Goal: Information Seeking & Learning: Learn about a topic

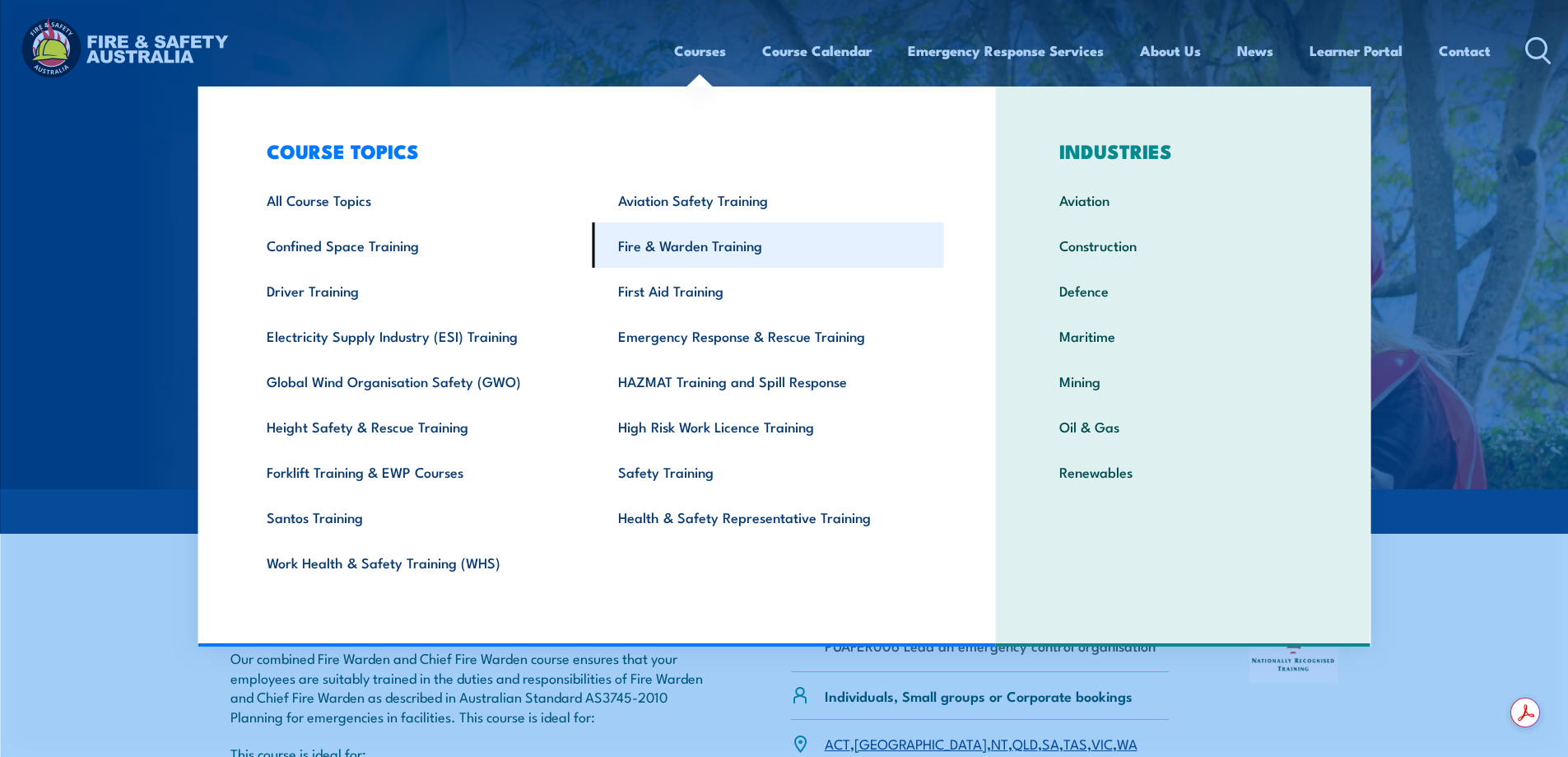
click at [650, 245] on link "Fire & Warden Training" at bounding box center [768, 245] width 352 height 46
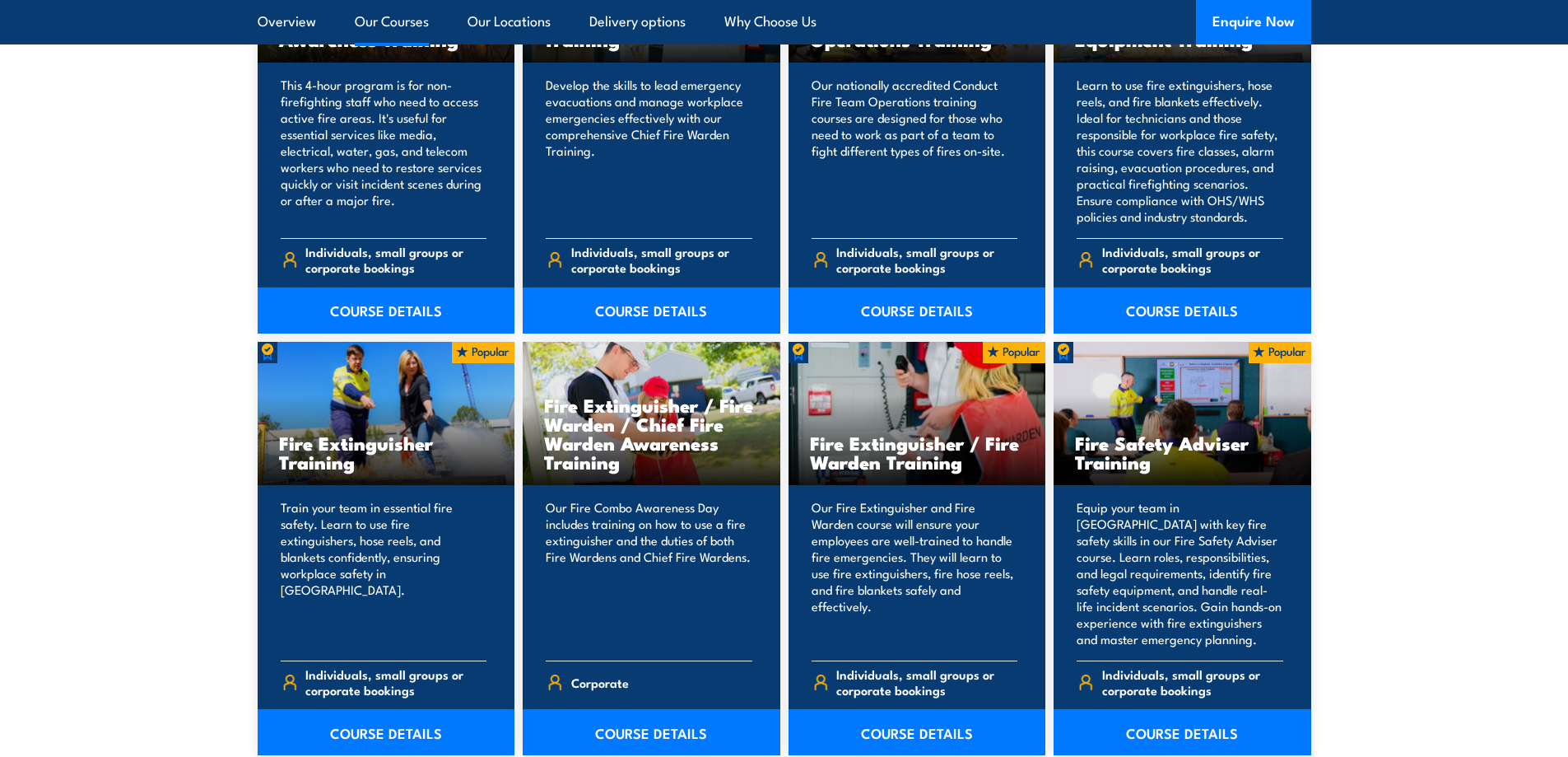
scroll to position [1482, 0]
click at [1135, 442] on h3 "Fire Safety Adviser Training" at bounding box center [1182, 452] width 215 height 38
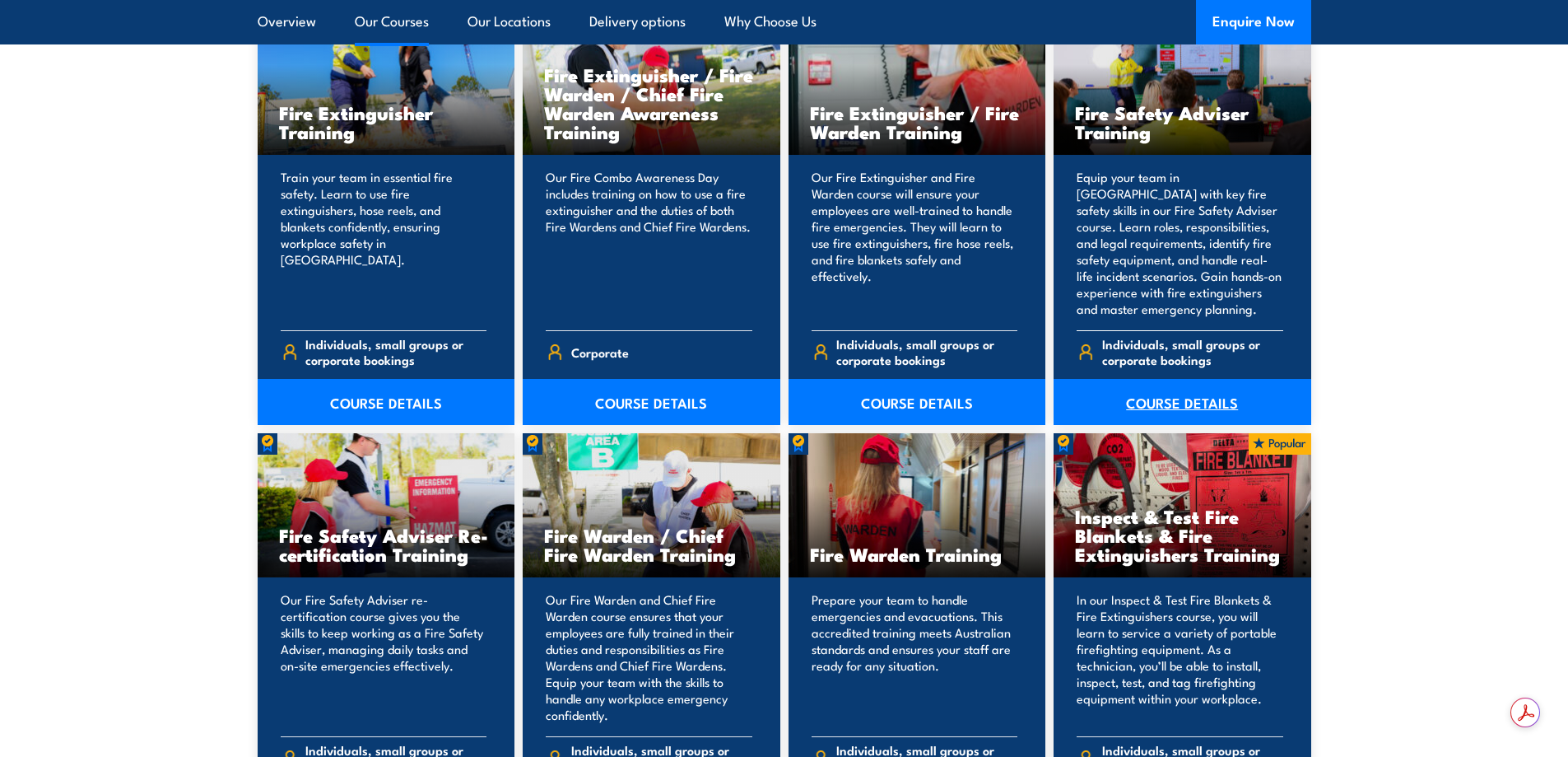
click at [1149, 403] on link "COURSE DETAILS" at bounding box center [1182, 402] width 257 height 46
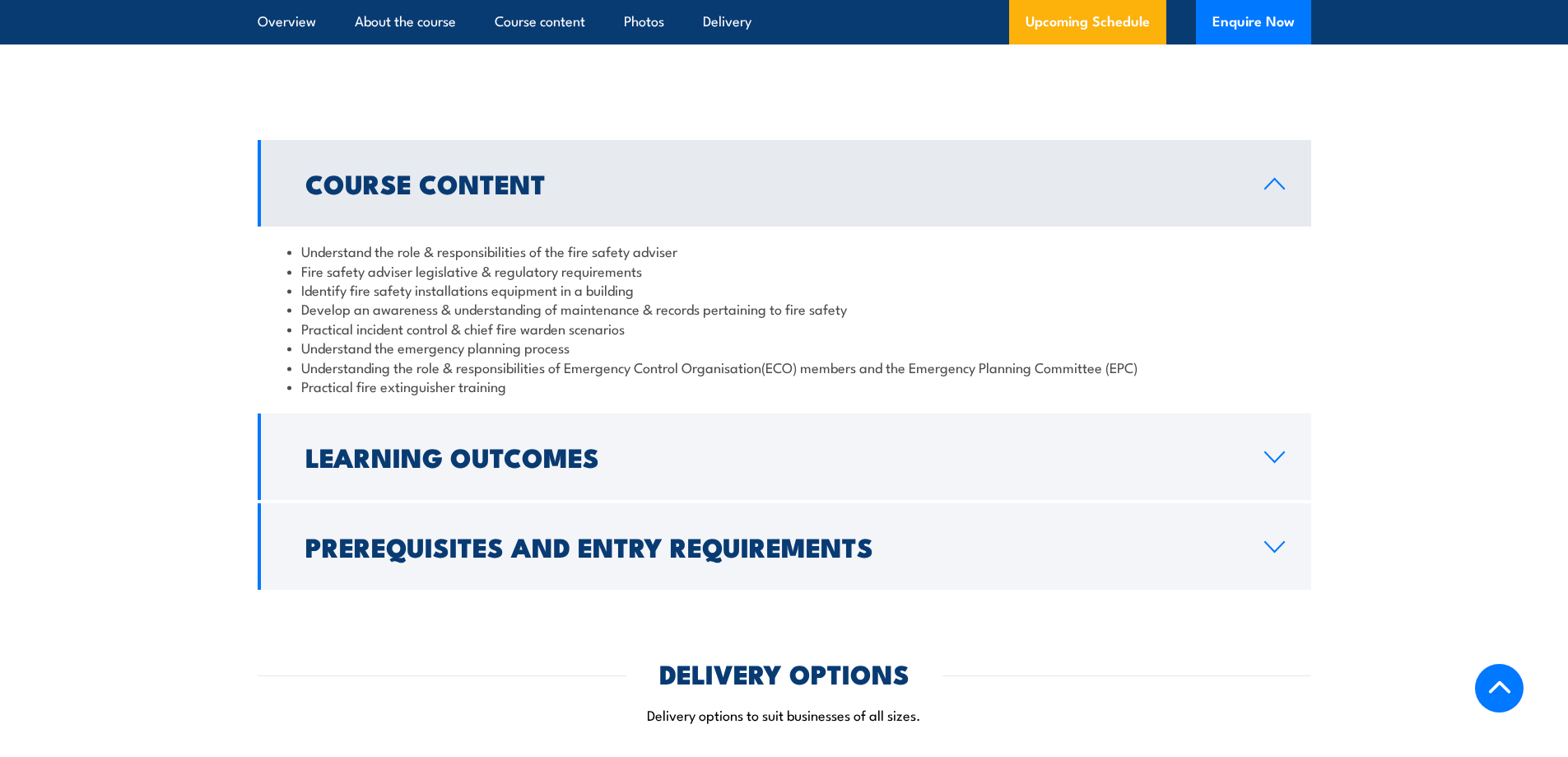
scroll to position [1399, 0]
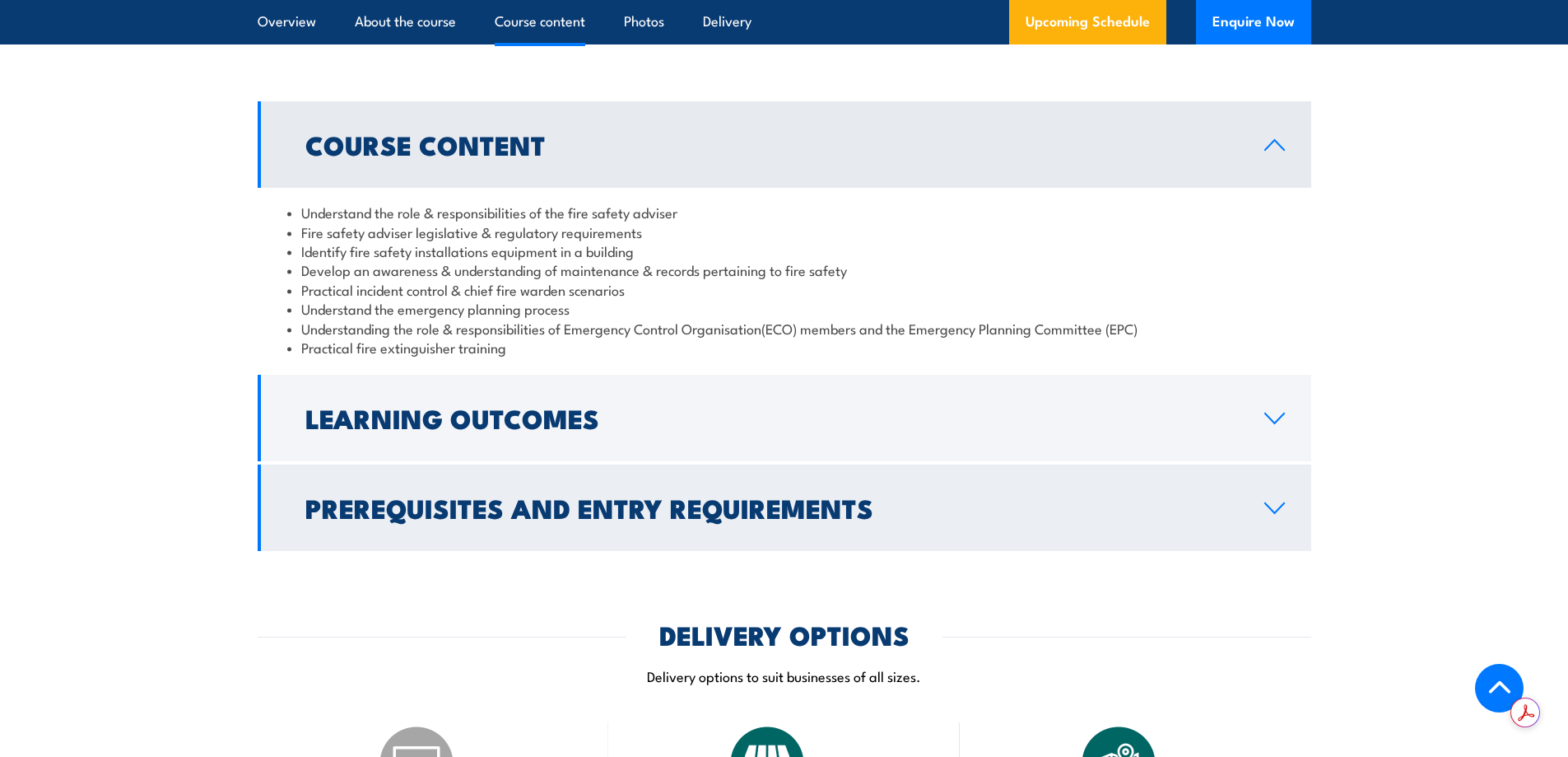
click at [678, 519] on h2 "Prerequisites and Entry Requirements" at bounding box center [772, 507] width 933 height 23
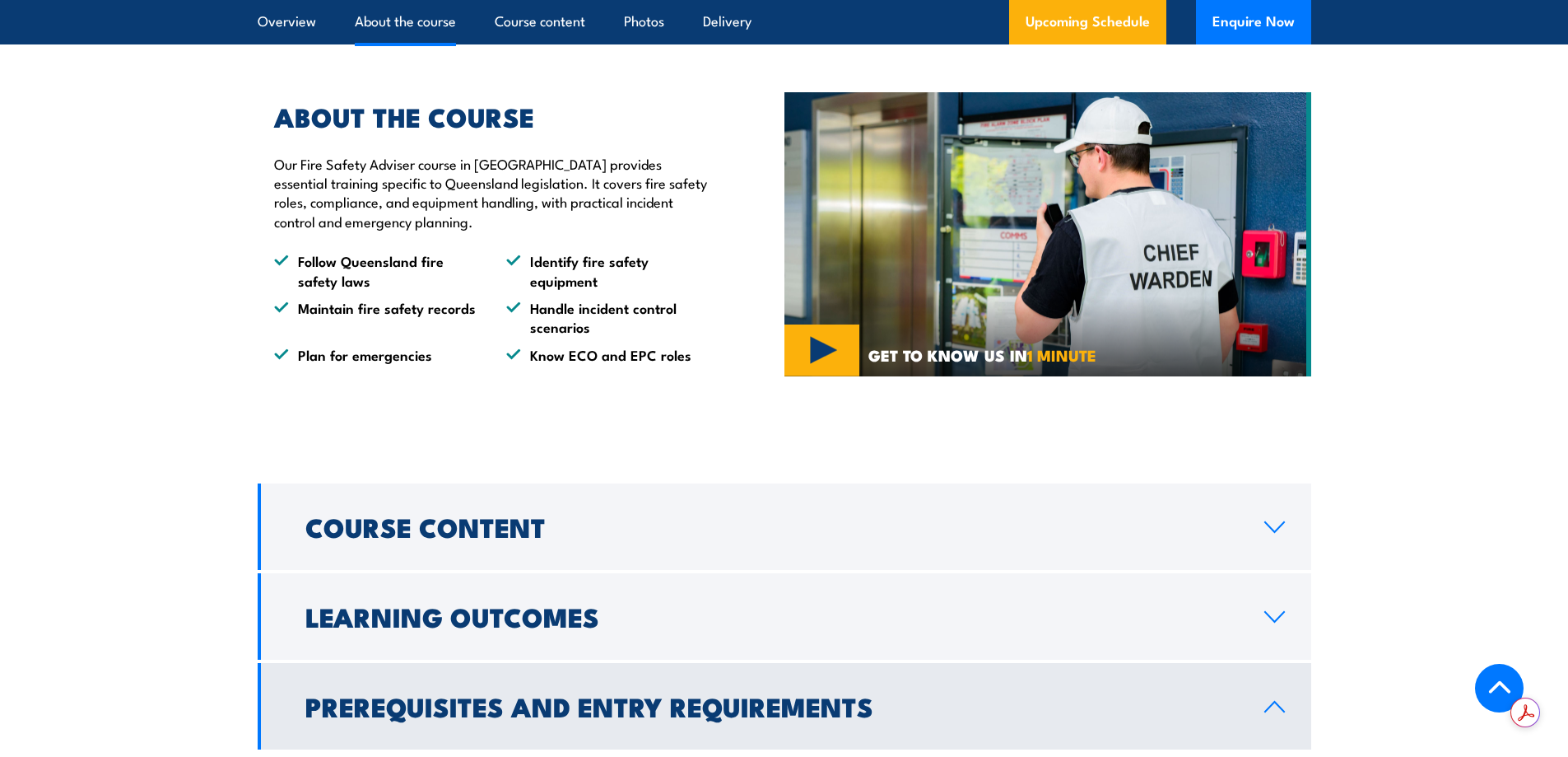
scroll to position [988, 0]
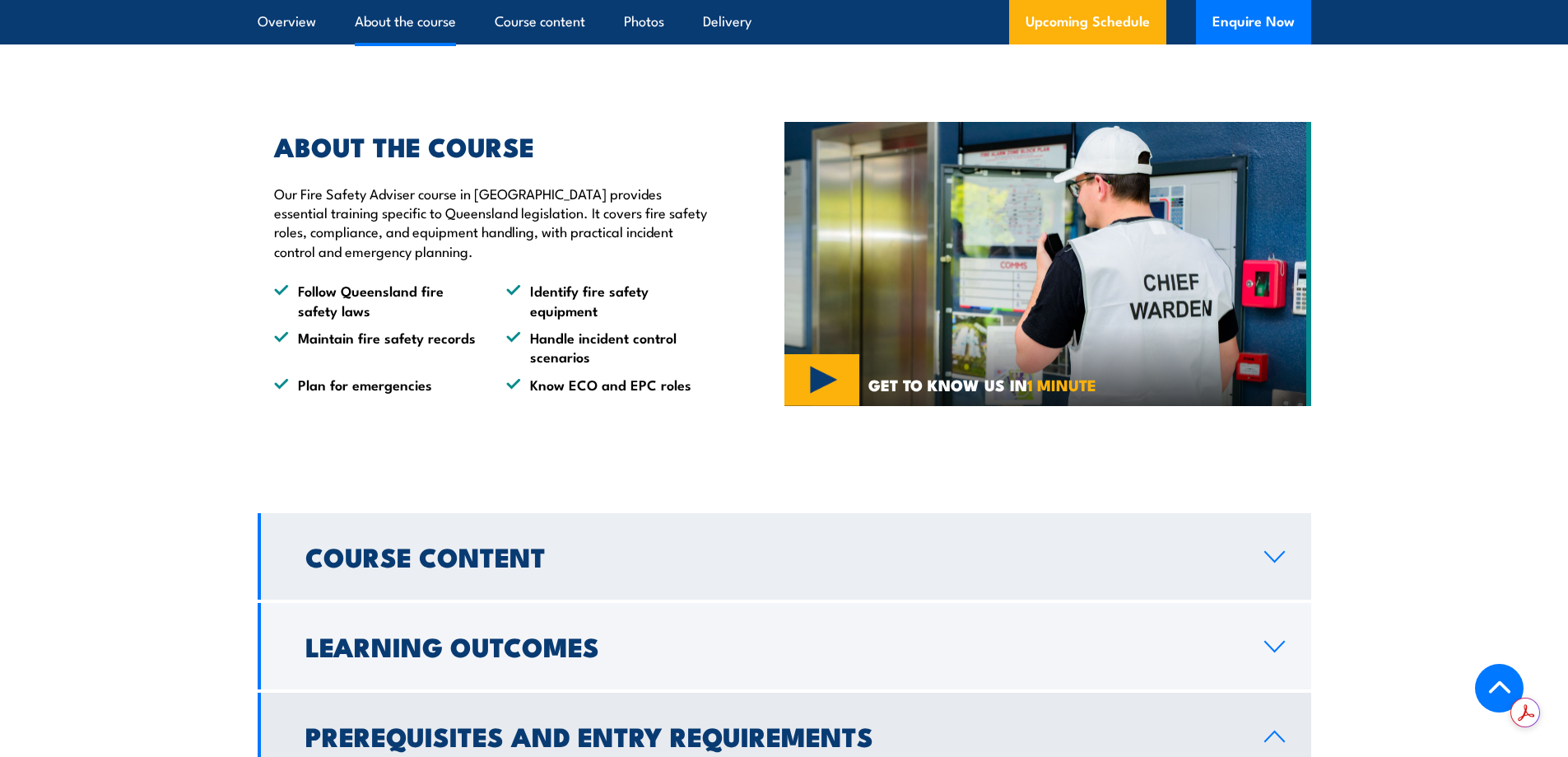
click at [483, 567] on h2 "Course Content" at bounding box center [772, 556] width 933 height 23
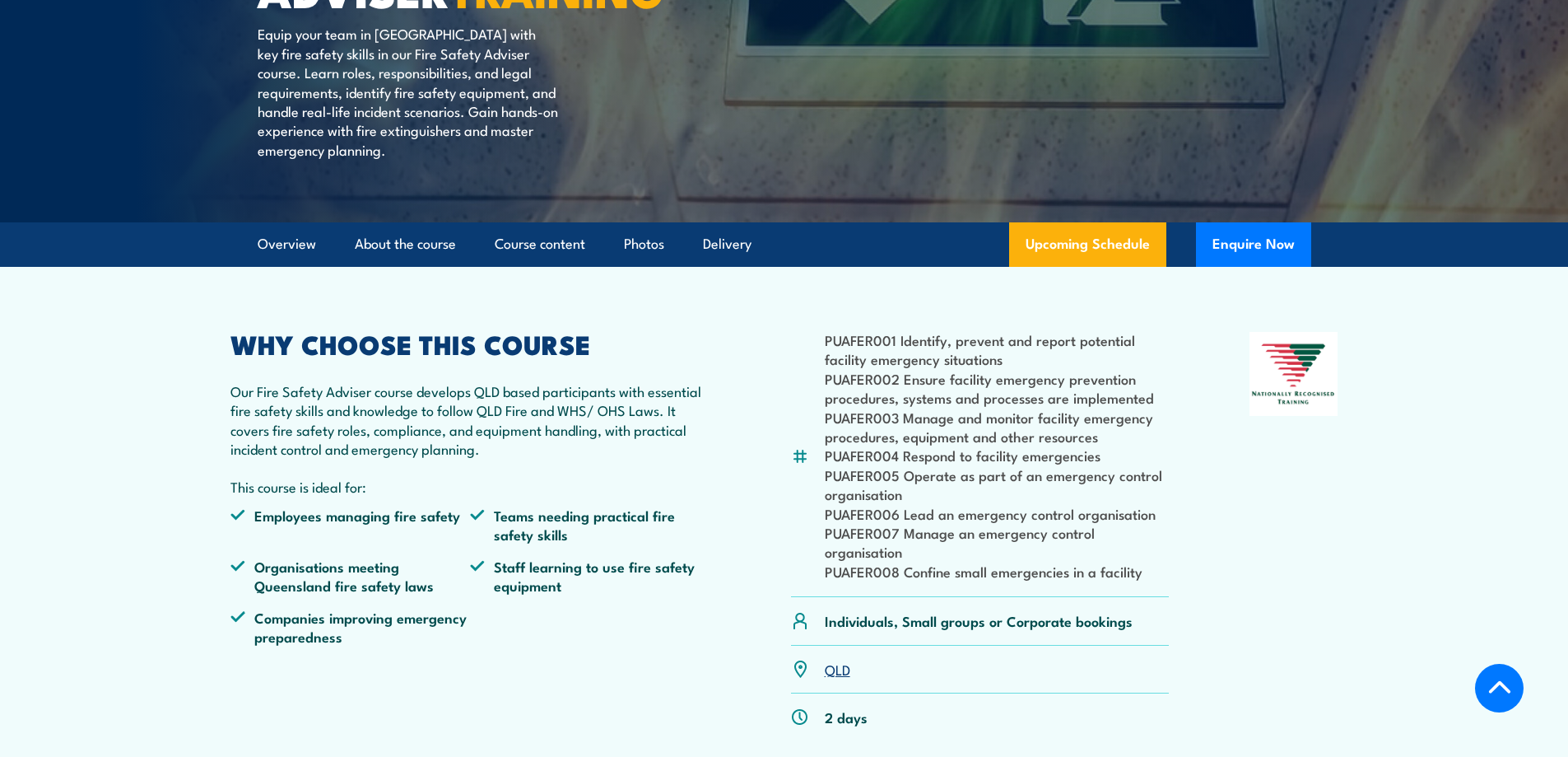
scroll to position [0, 0]
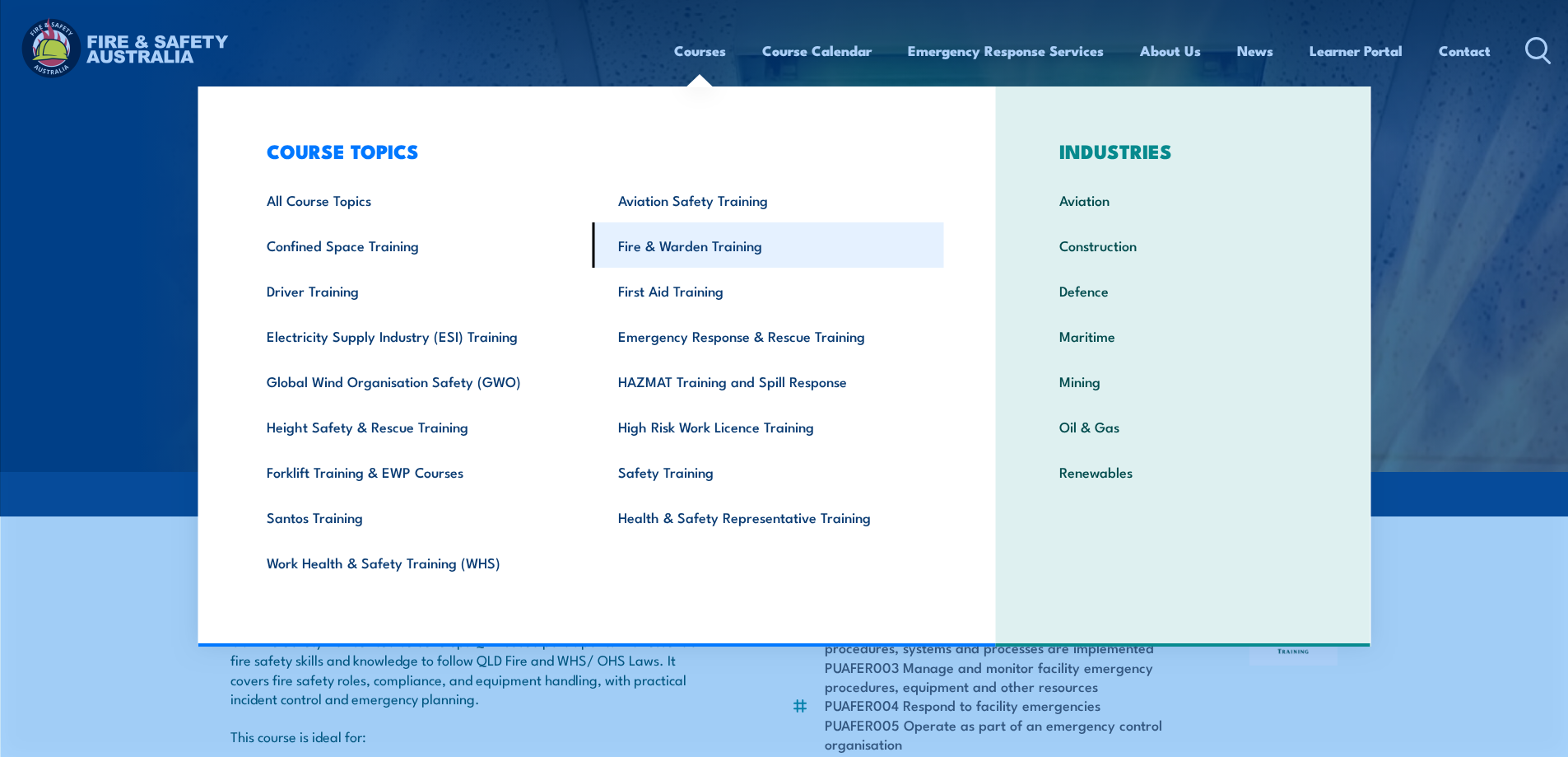
click at [668, 245] on link "Fire & Warden Training" at bounding box center [768, 245] width 352 height 46
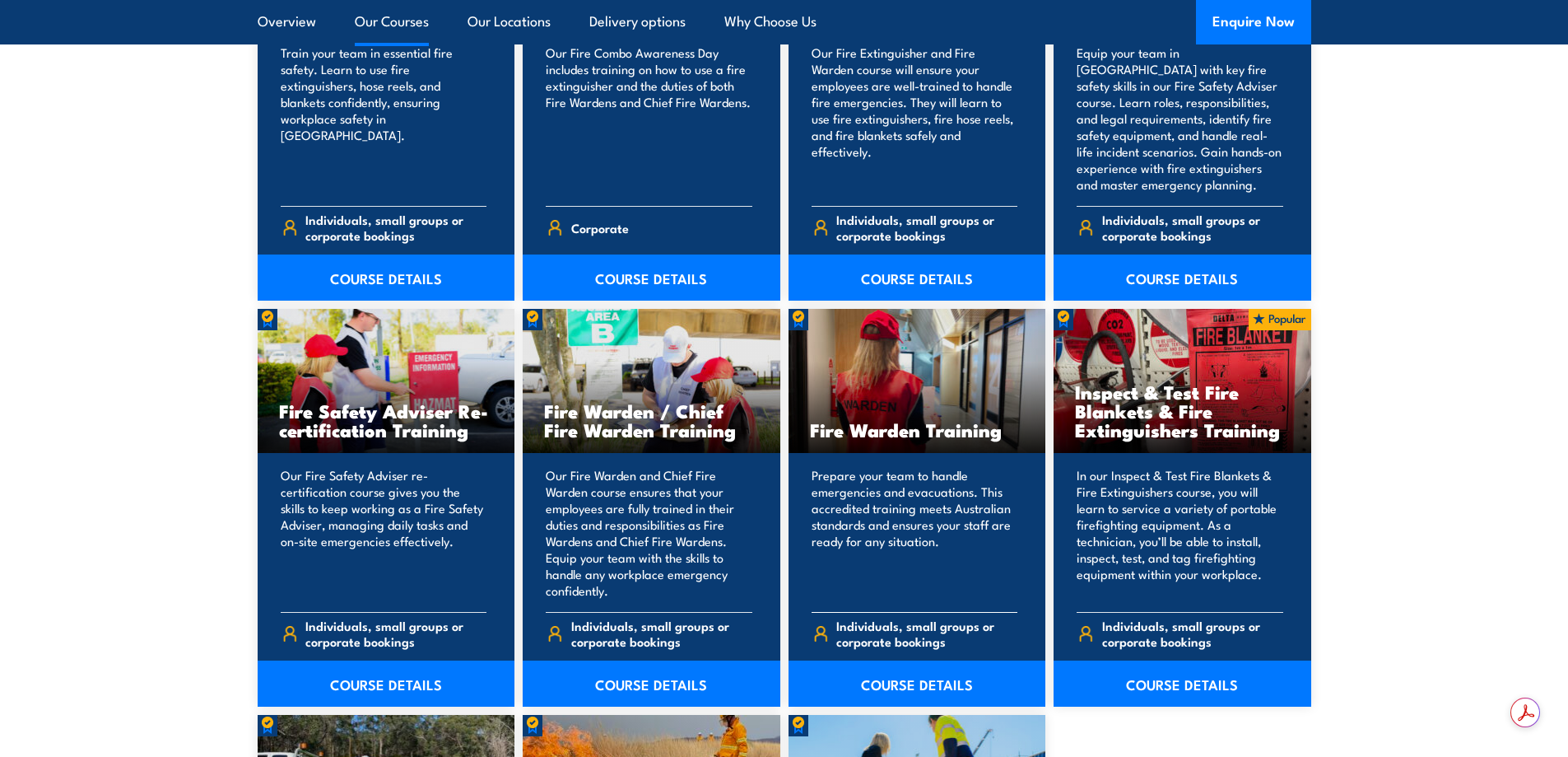
scroll to position [1976, 0]
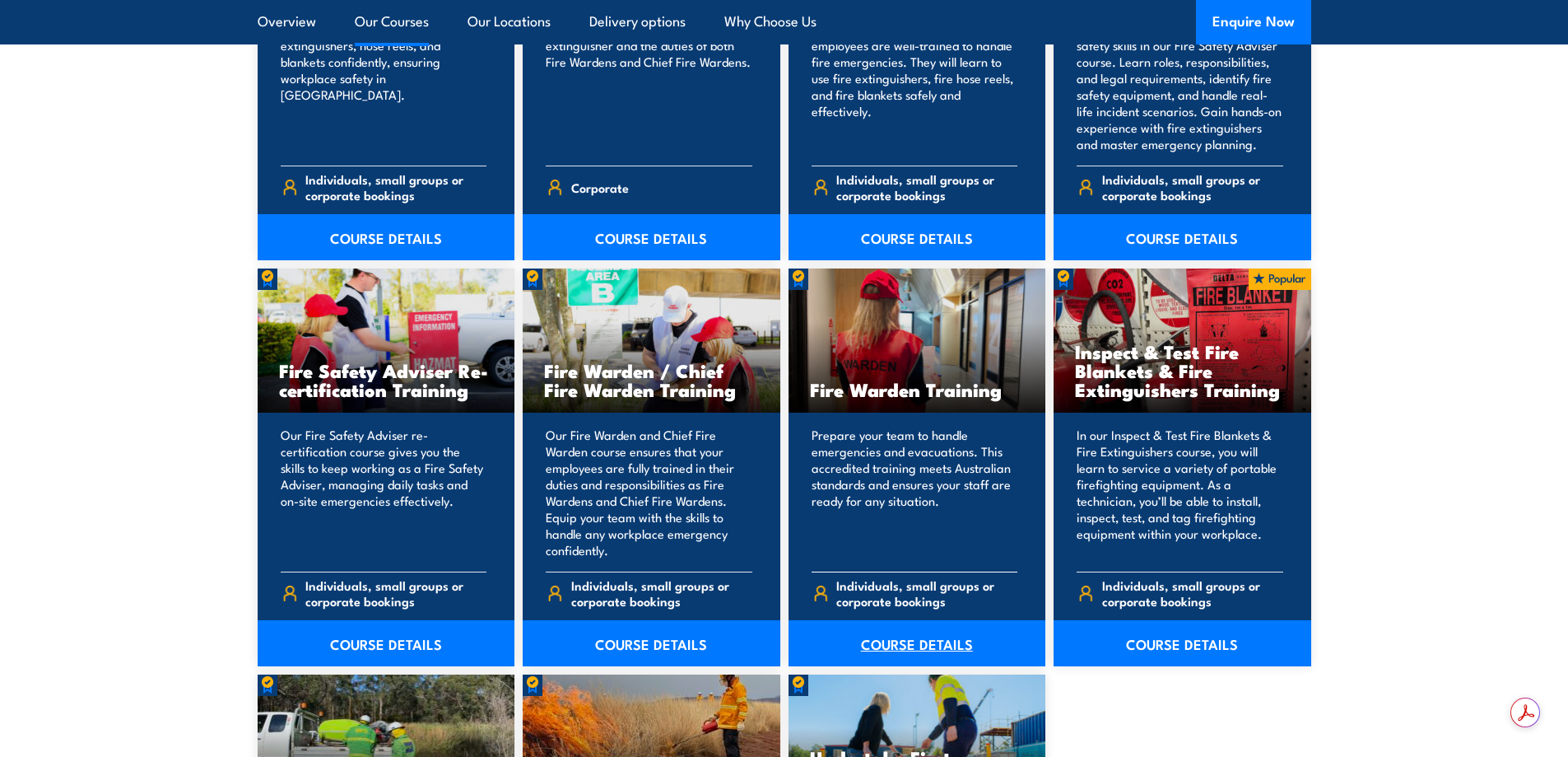
click at [901, 644] on link "COURSE DETAILS" at bounding box center [917, 643] width 257 height 46
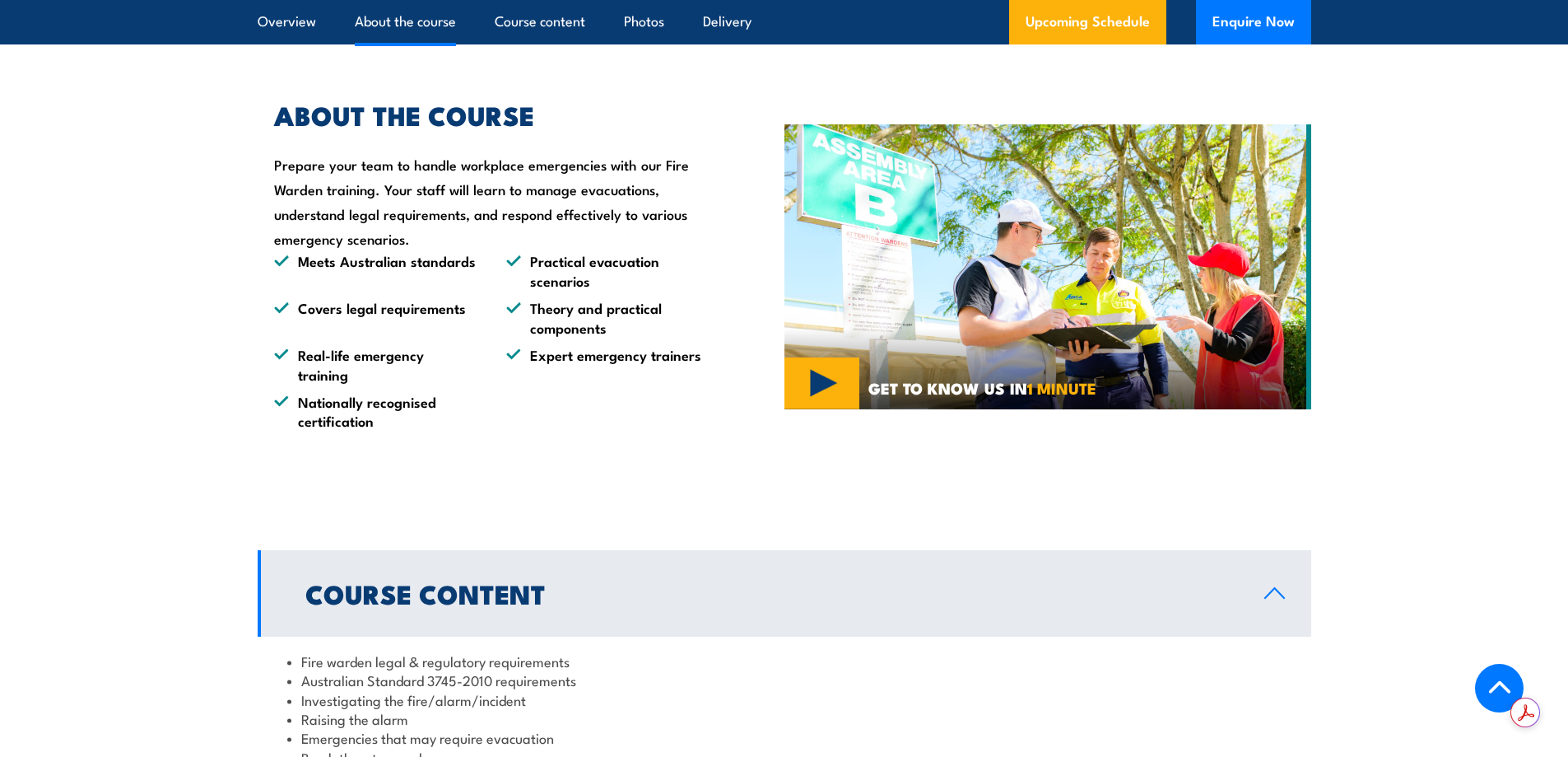
scroll to position [1482, 0]
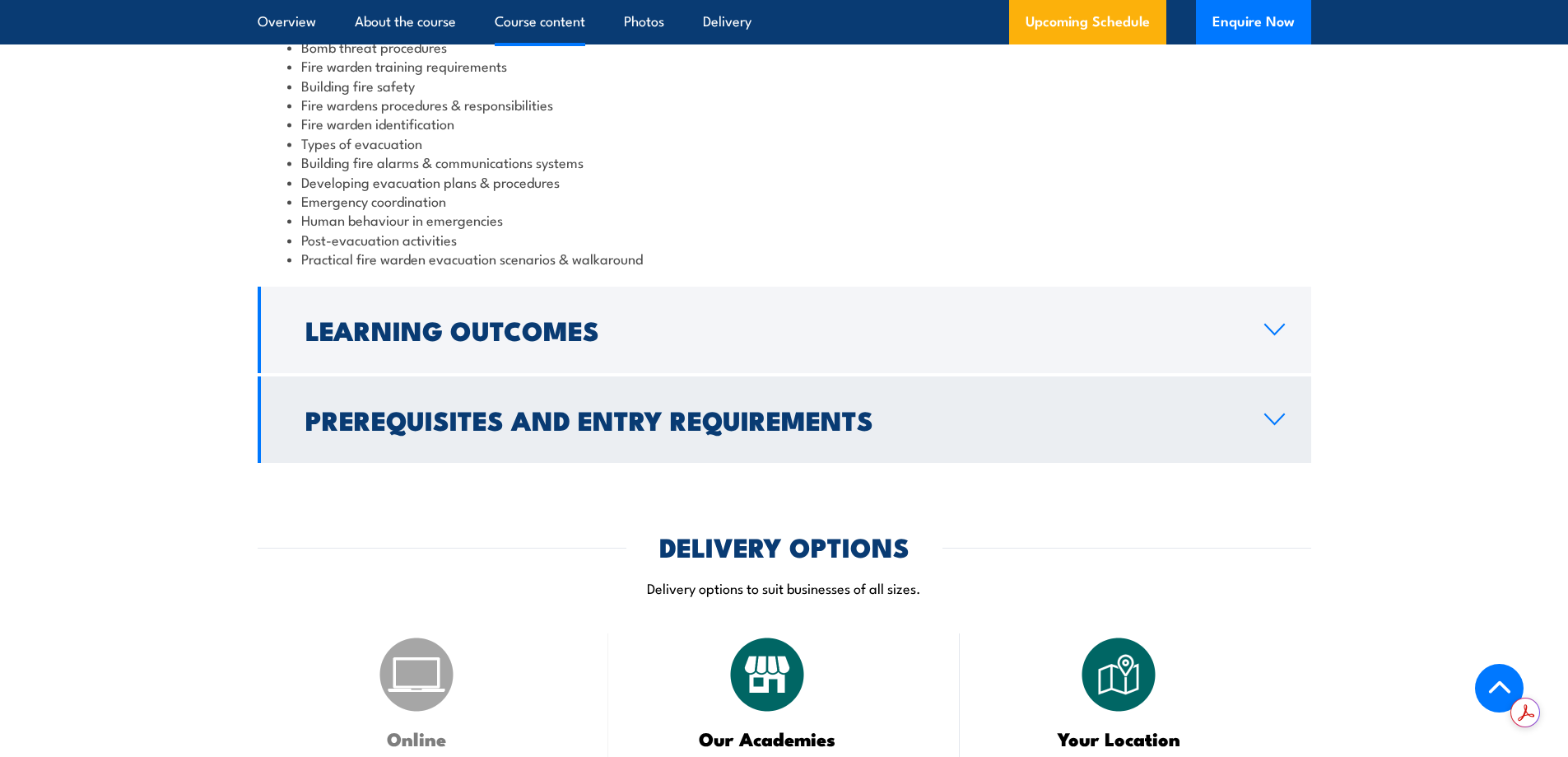
click at [568, 431] on h2 "Prerequisites and Entry Requirements" at bounding box center [772, 419] width 933 height 23
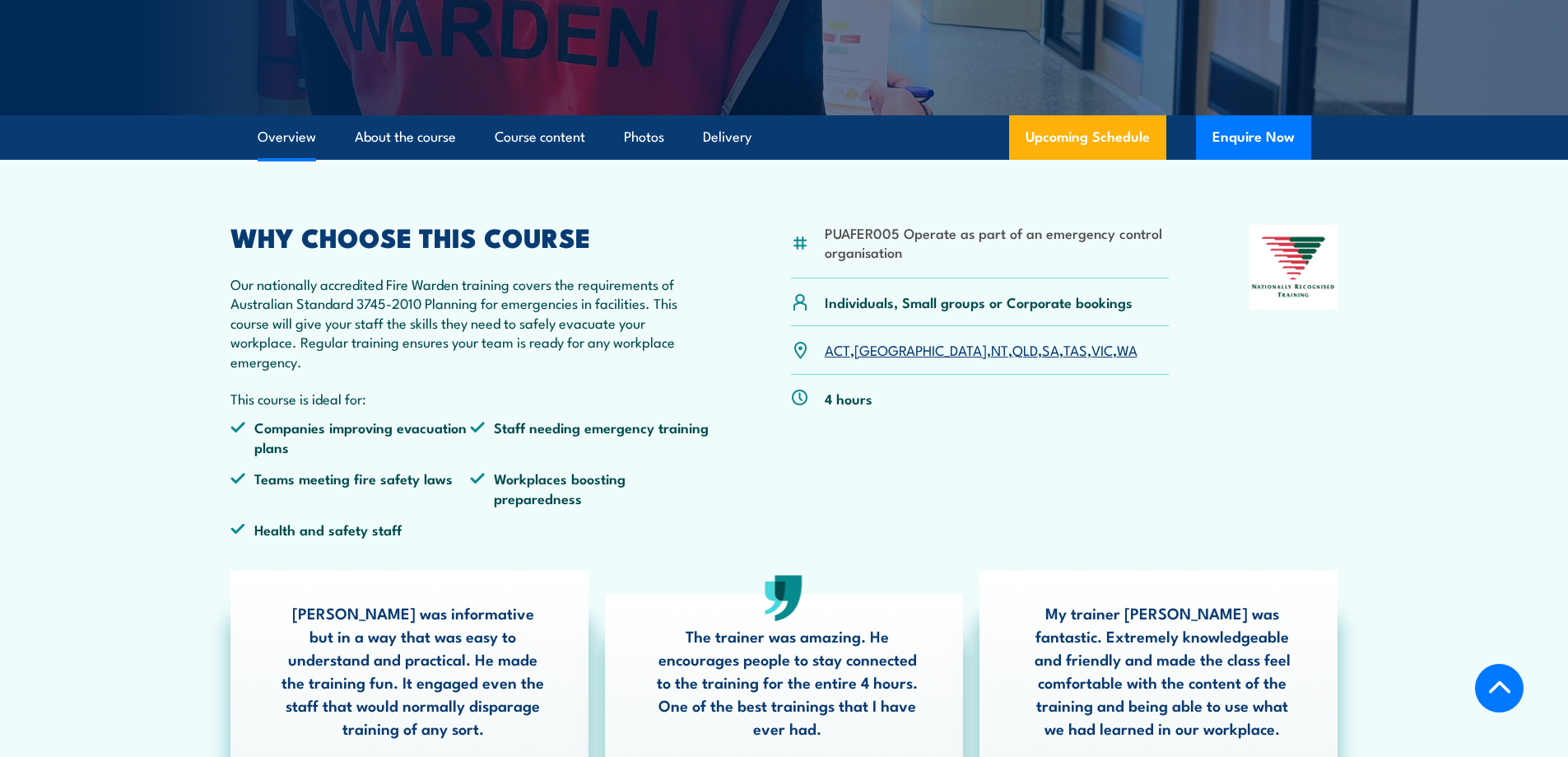
scroll to position [342, 0]
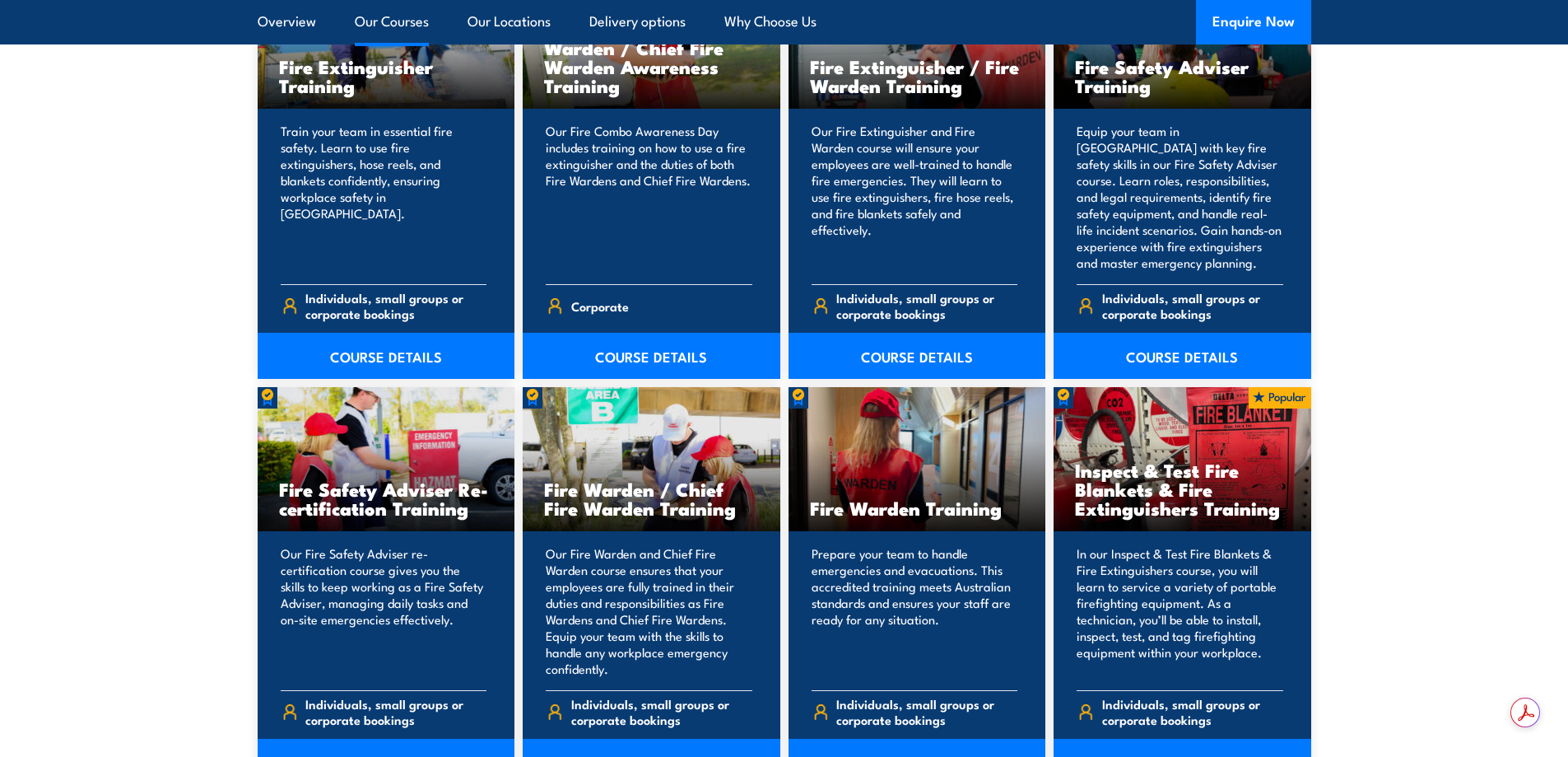
scroll to position [1811, 0]
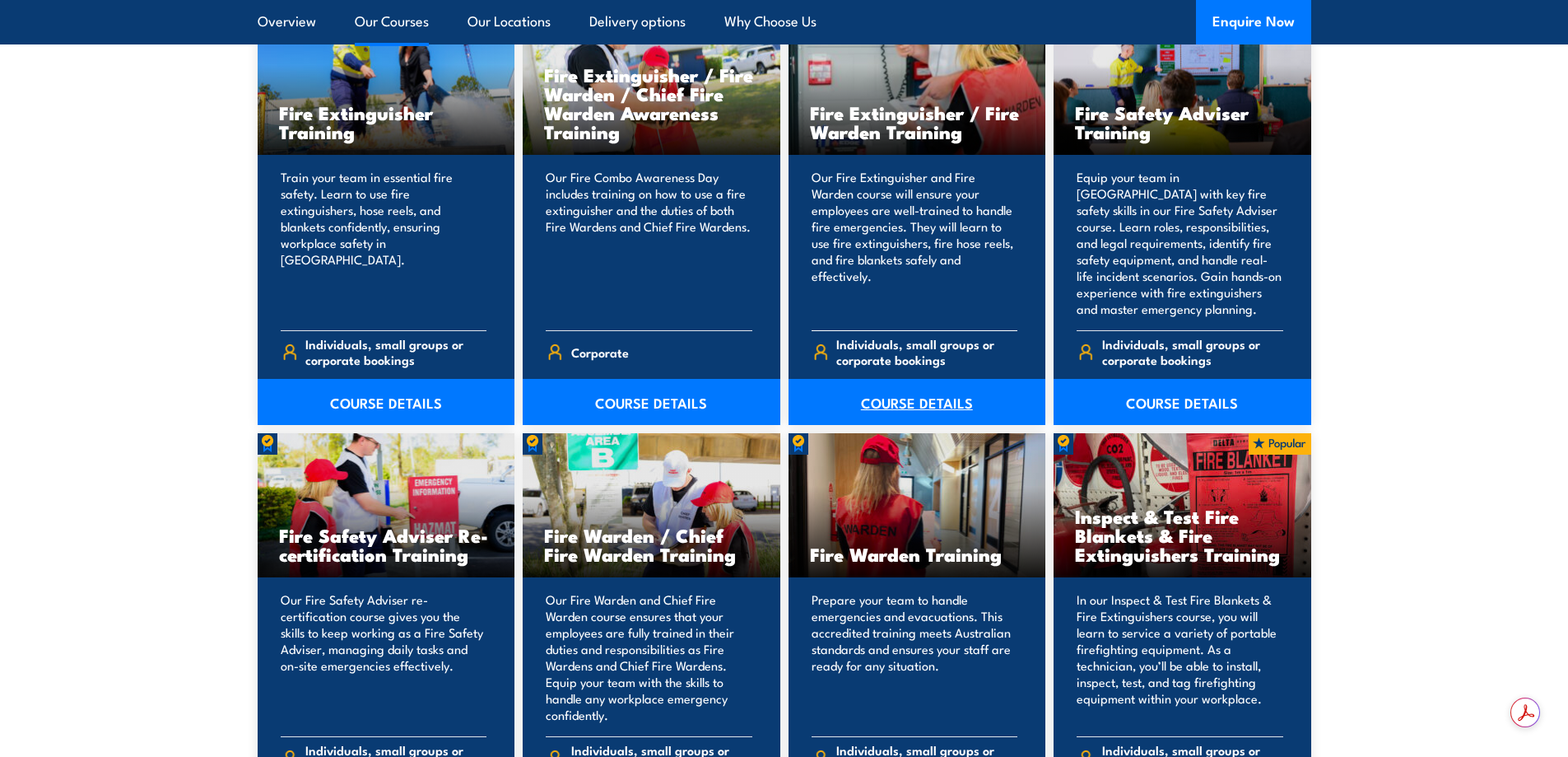
click at [899, 405] on link "COURSE DETAILS" at bounding box center [917, 402] width 257 height 46
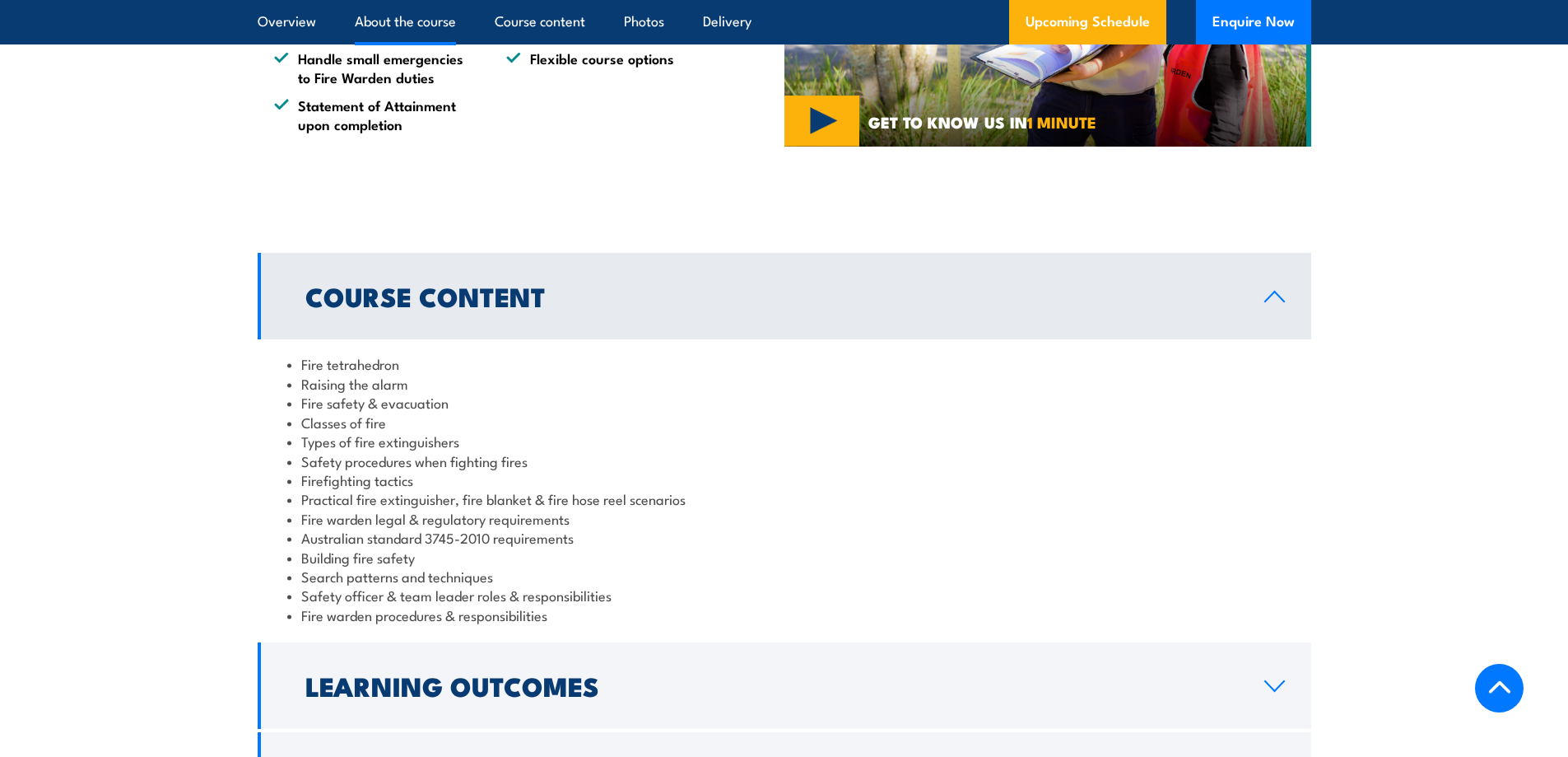
scroll to position [906, 0]
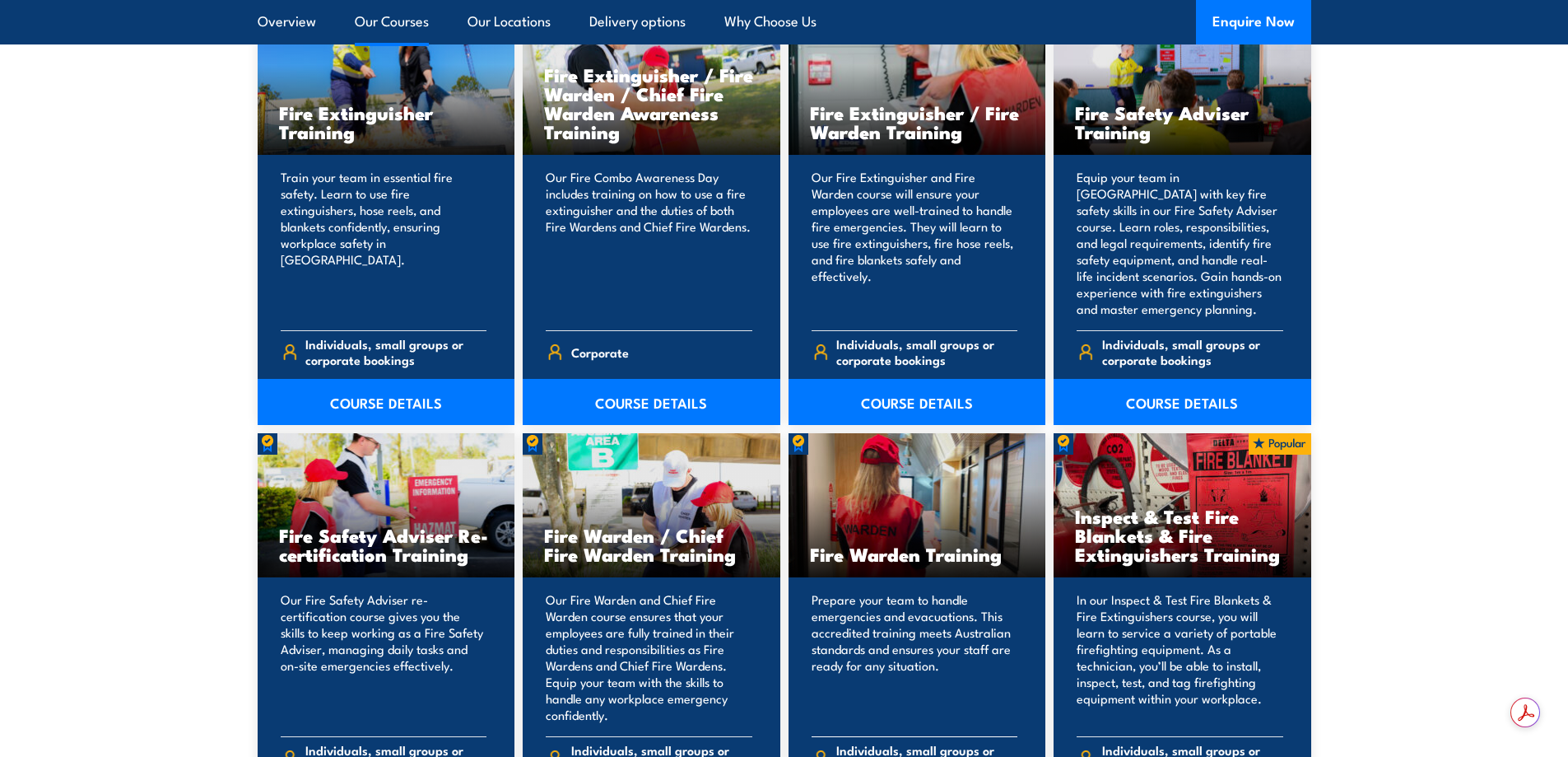
scroll to position [1894, 0]
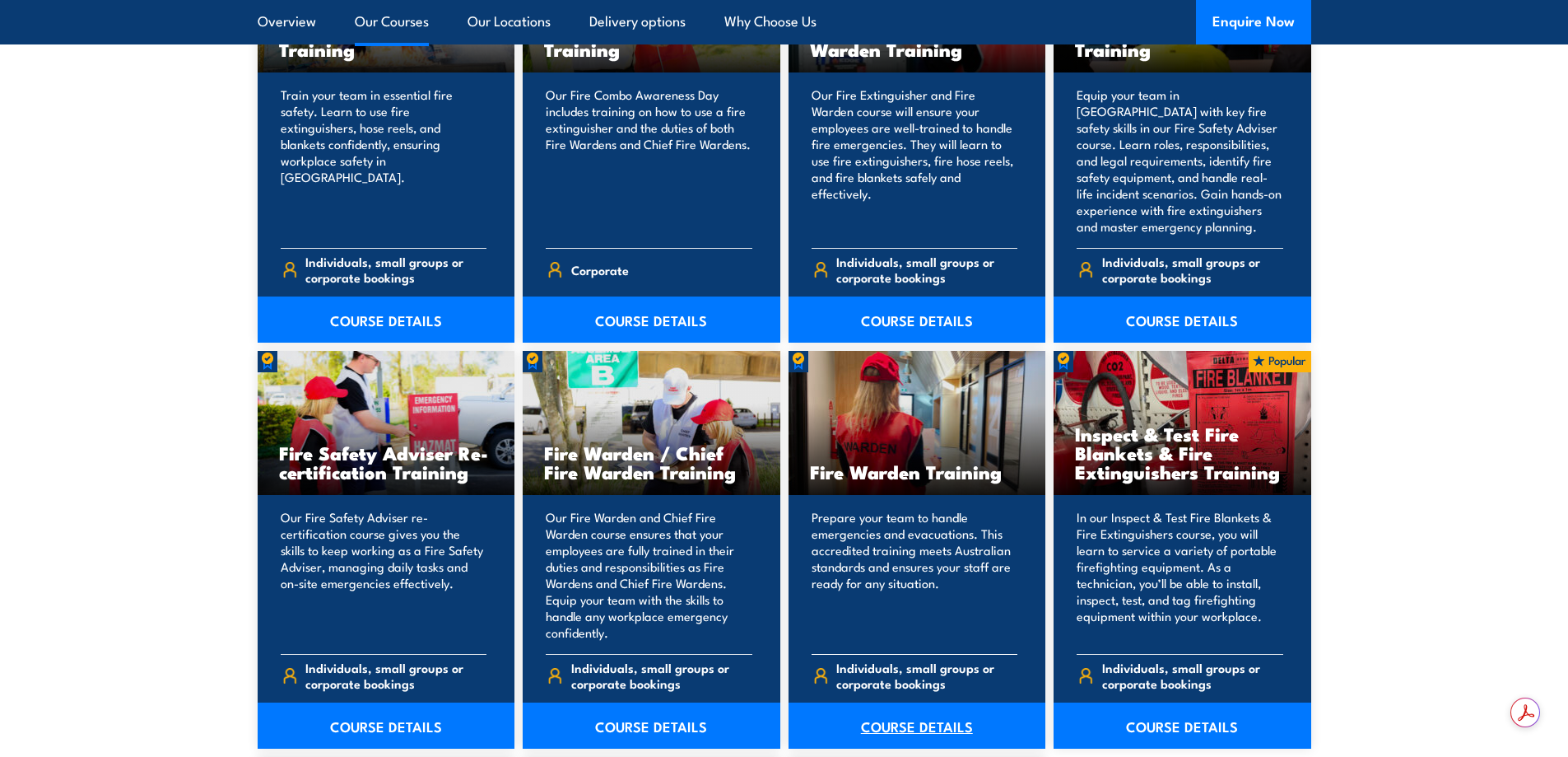
click at [925, 727] on link "COURSE DETAILS" at bounding box center [917, 725] width 257 height 46
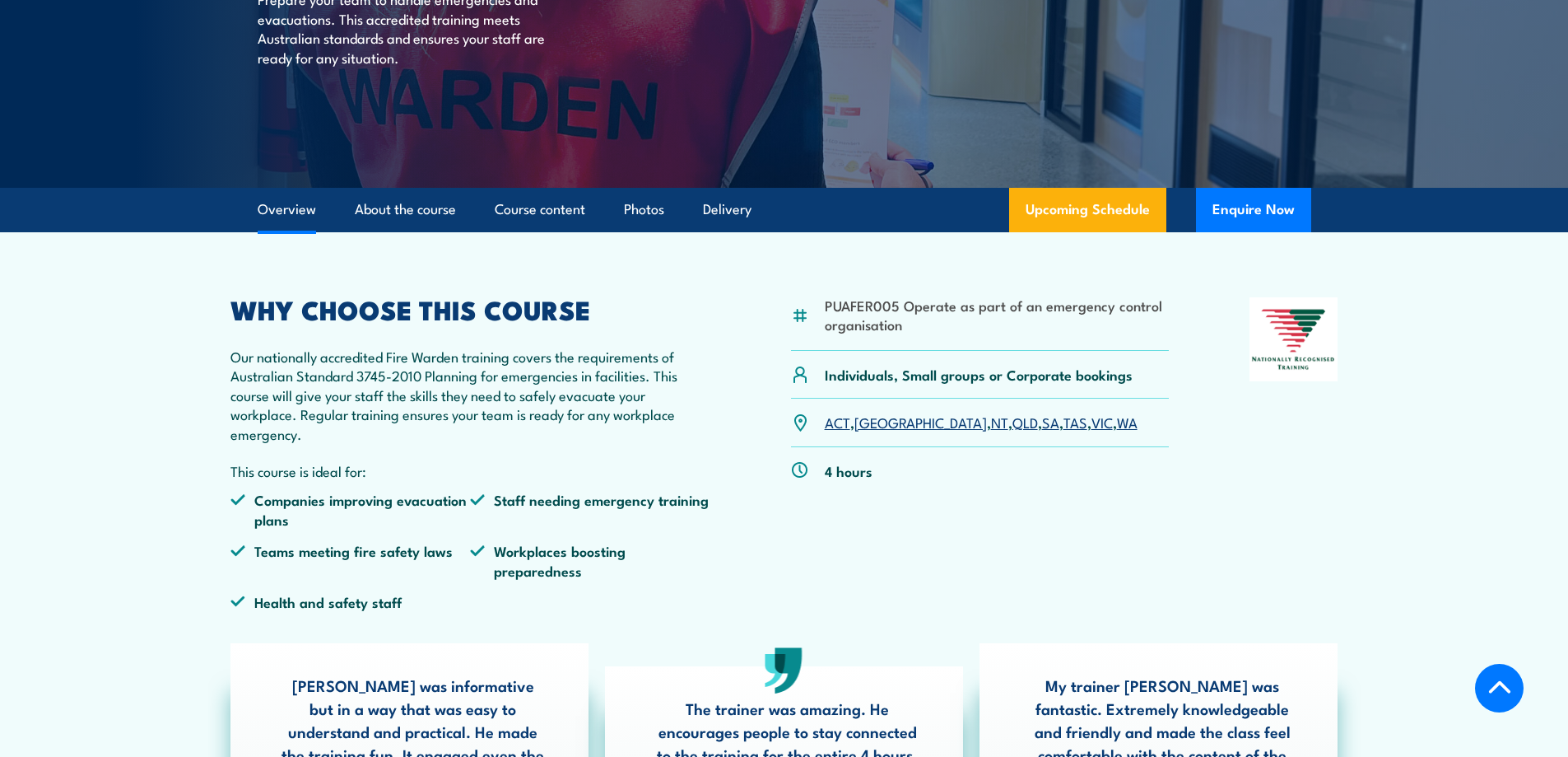
scroll to position [494, 0]
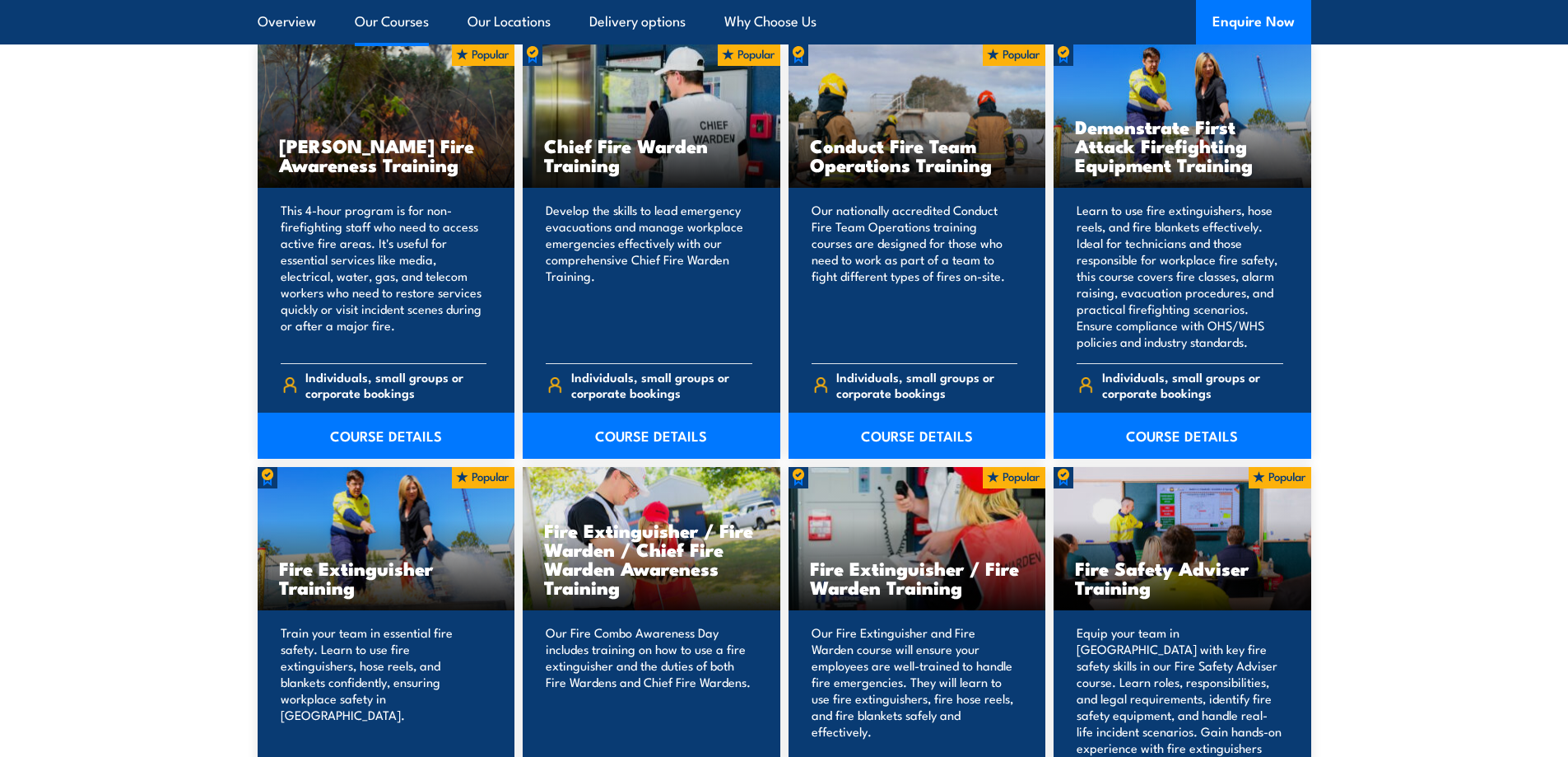
scroll to position [1647, 0]
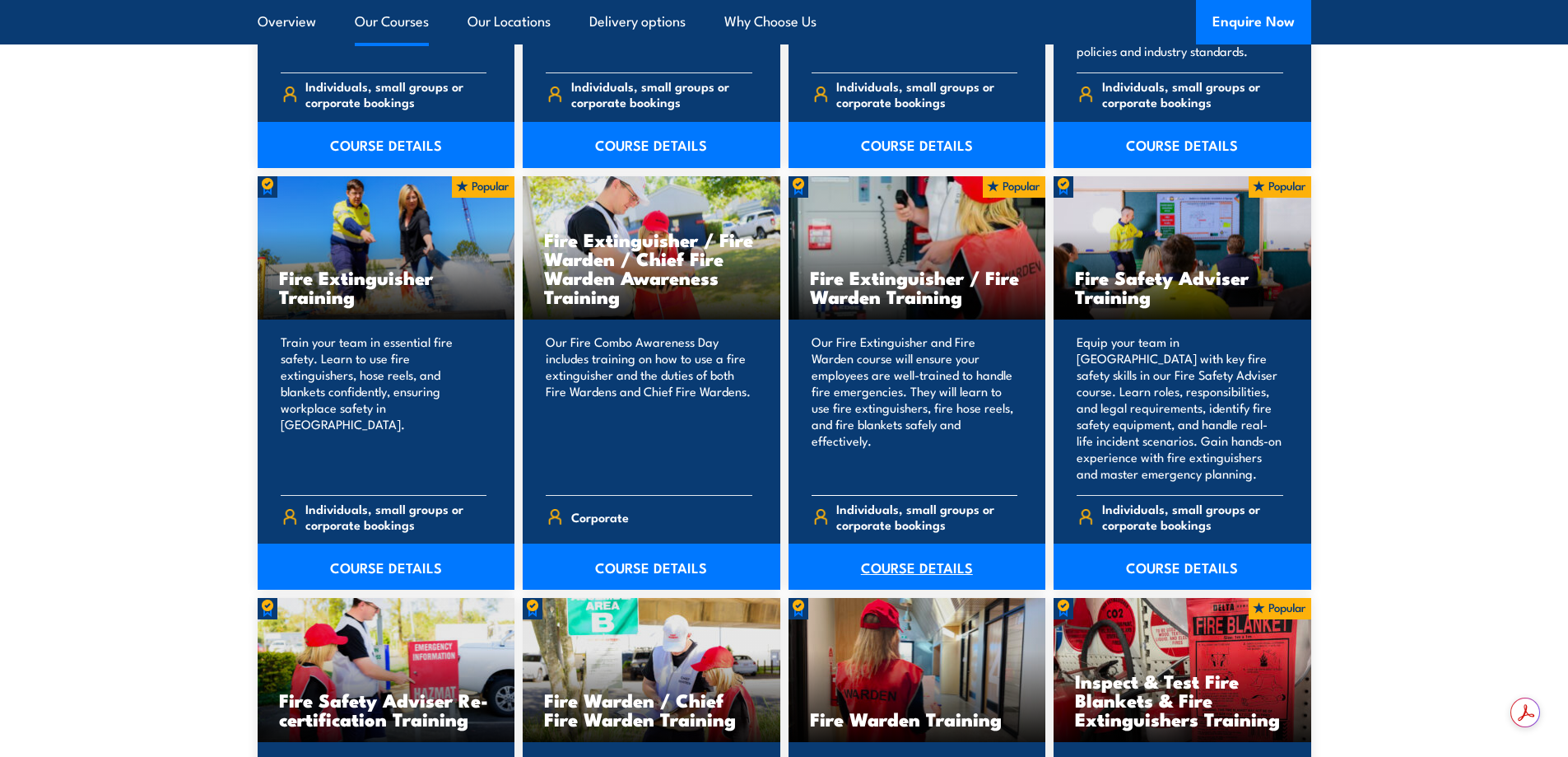
click at [899, 564] on link "COURSE DETAILS" at bounding box center [917, 567] width 257 height 46
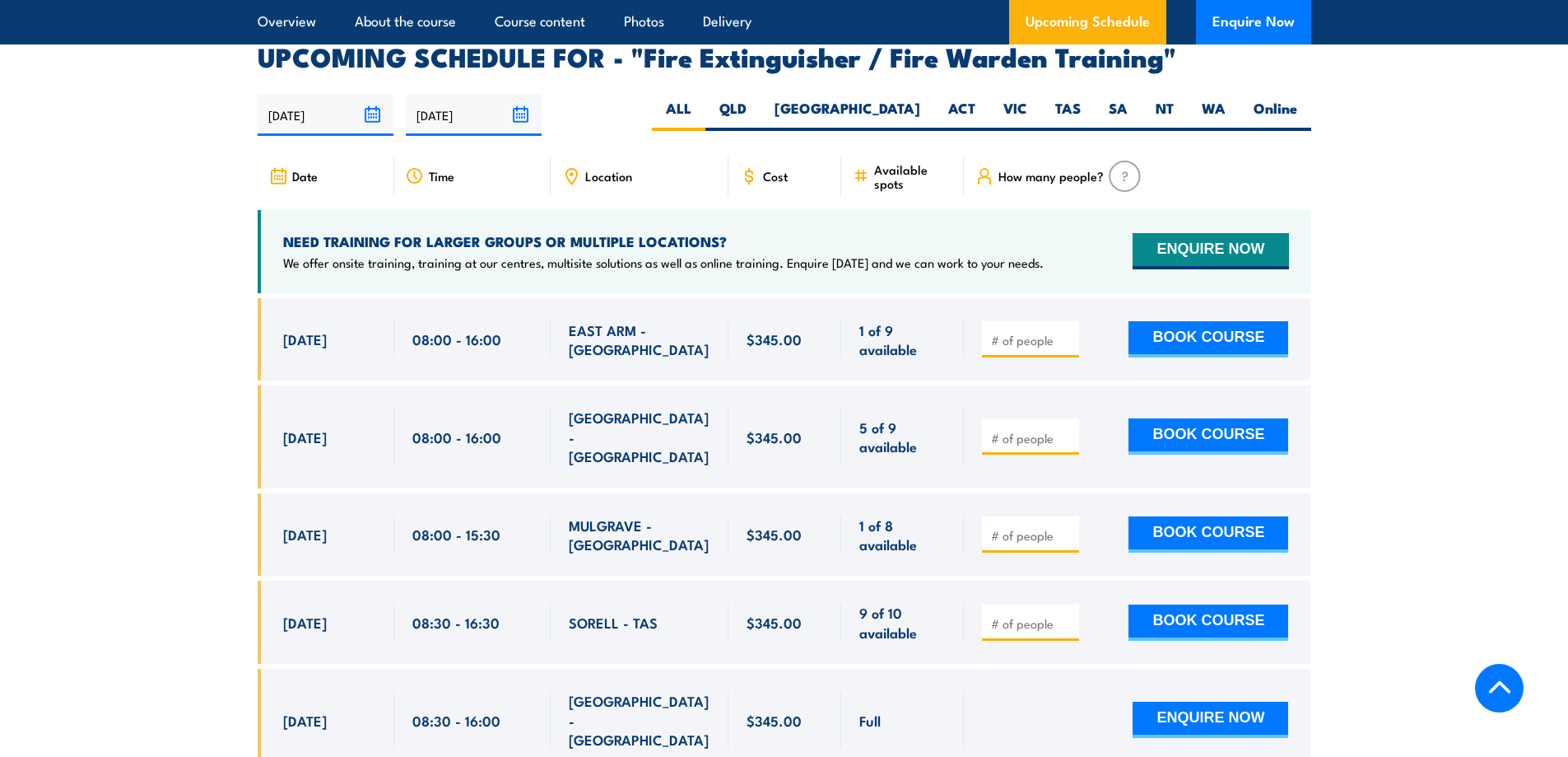
scroll to position [2717, 0]
